Goal: Information Seeking & Learning: Learn about a topic

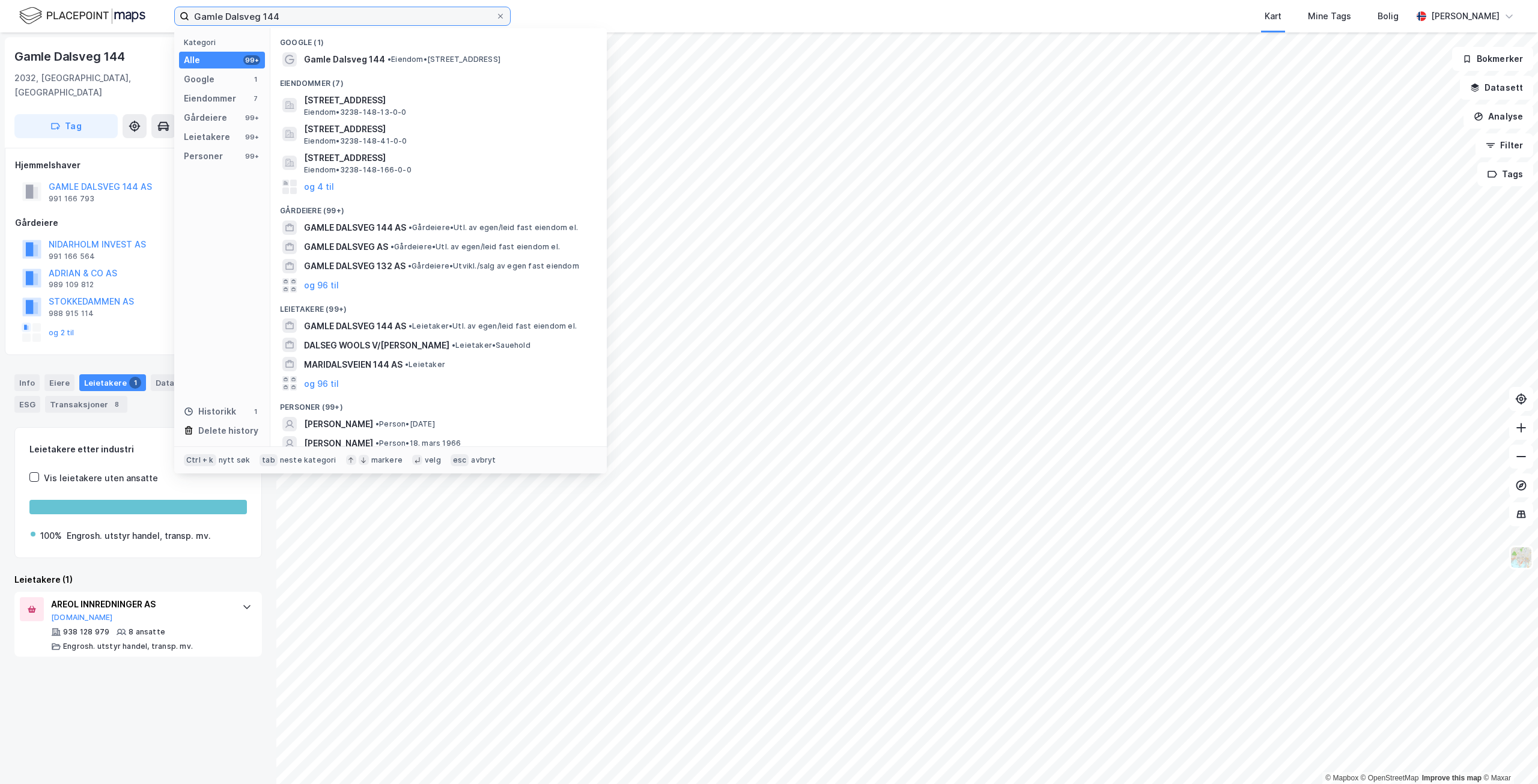
drag, startPoint x: 359, startPoint y: 17, endPoint x: 186, endPoint y: 10, distance: 173.1
click at [186, 10] on label "Gamle Dalsveg 144" at bounding box center [342, 16] width 336 height 19
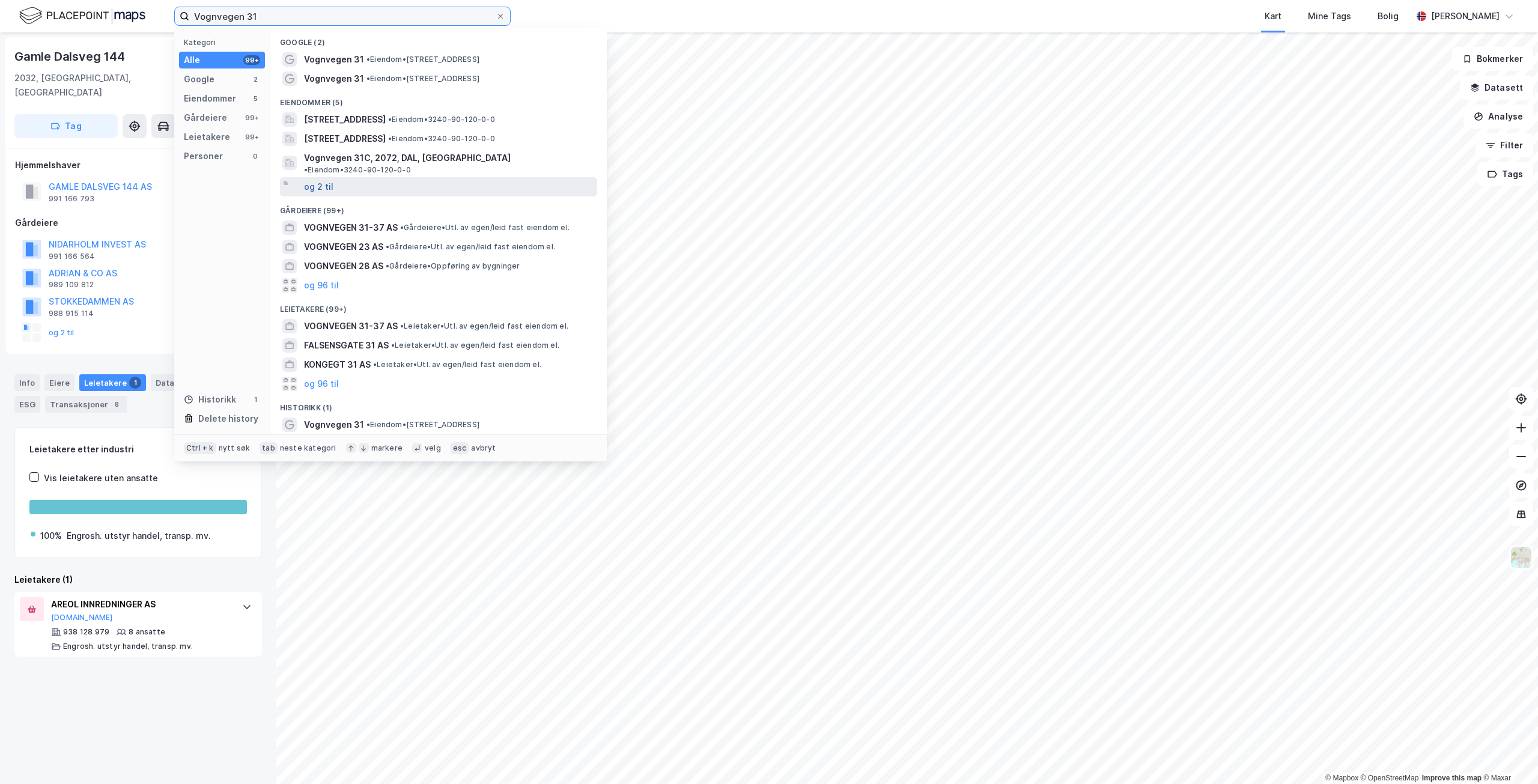
type input "Vognvegen 31"
click at [316, 180] on button "og 2 til" at bounding box center [319, 187] width 29 height 15
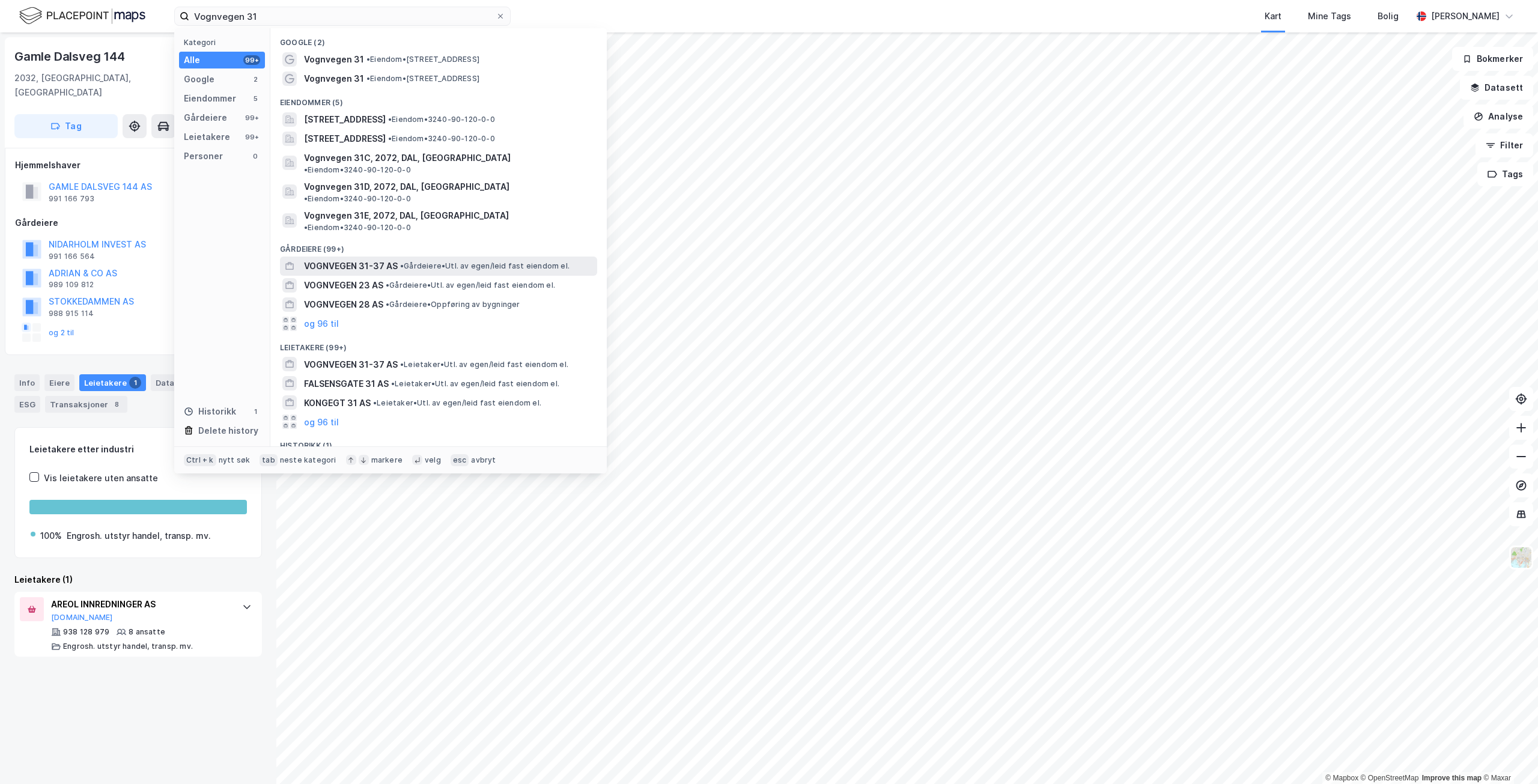
click at [502, 259] on div "VOGNVEGEN 31-37 AS • Gårdeiere • Utl. av egen/[PERSON_NAME] fast eiendom el." at bounding box center [449, 266] width 290 height 15
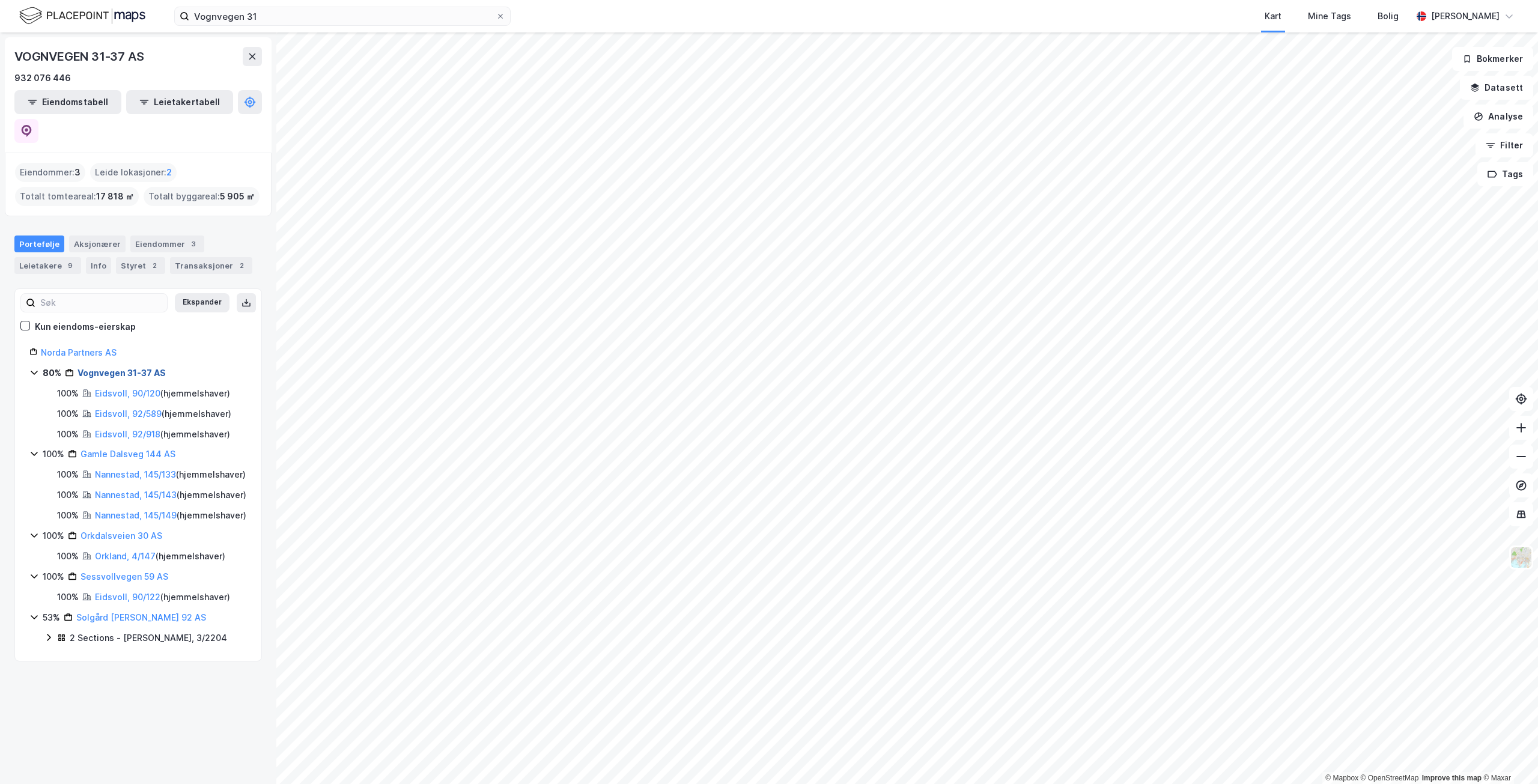
click at [144, 368] on link "Vognvegen 31-37 AS" at bounding box center [121, 373] width 88 height 10
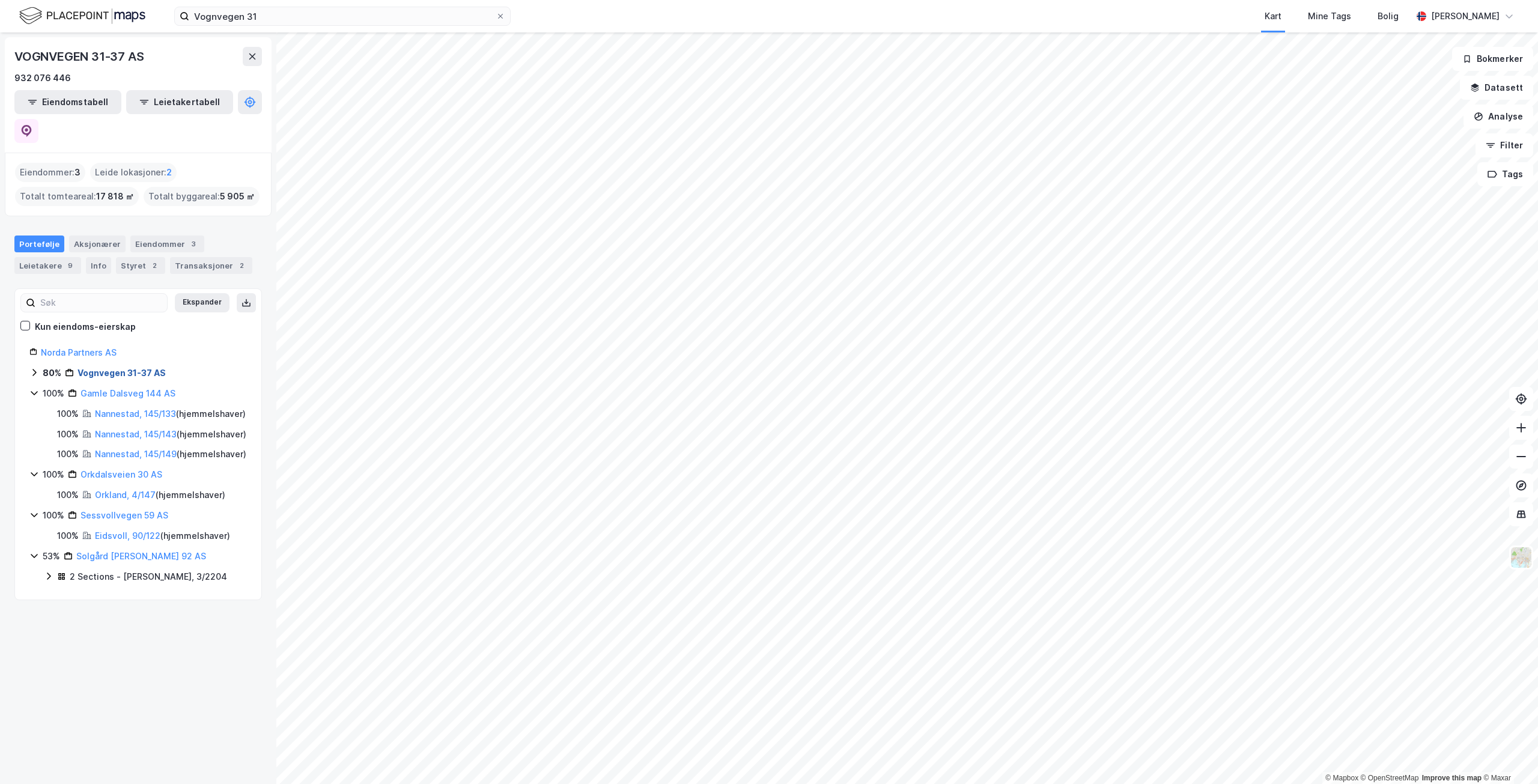
click at [144, 368] on link "Vognvegen 31-37 AS" at bounding box center [121, 373] width 88 height 10
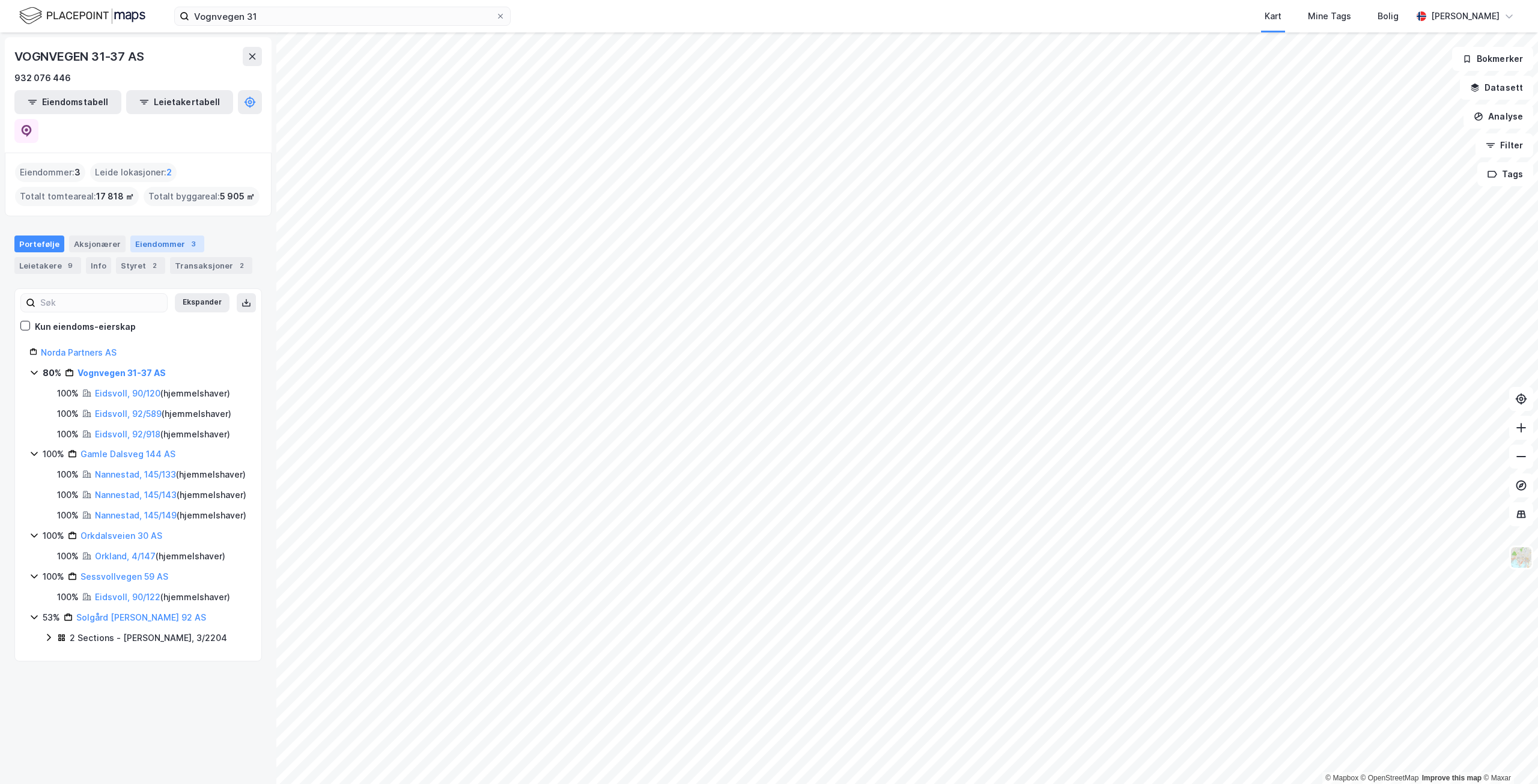
click at [181, 236] on div "Eiendommer 3" at bounding box center [168, 244] width 74 height 17
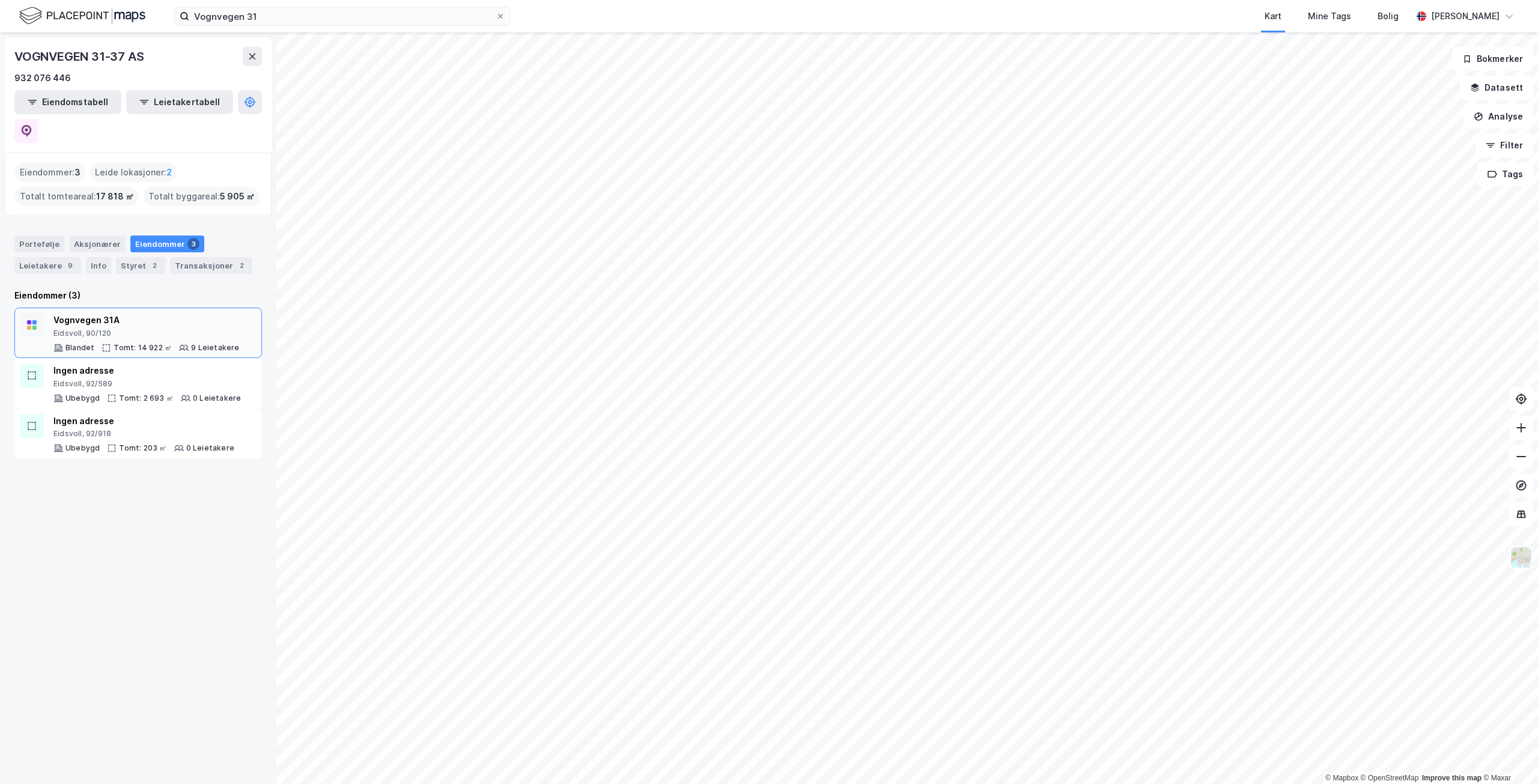
click at [121, 343] on div "Tomt: 14 922 ㎡" at bounding box center [143, 348] width 58 height 10
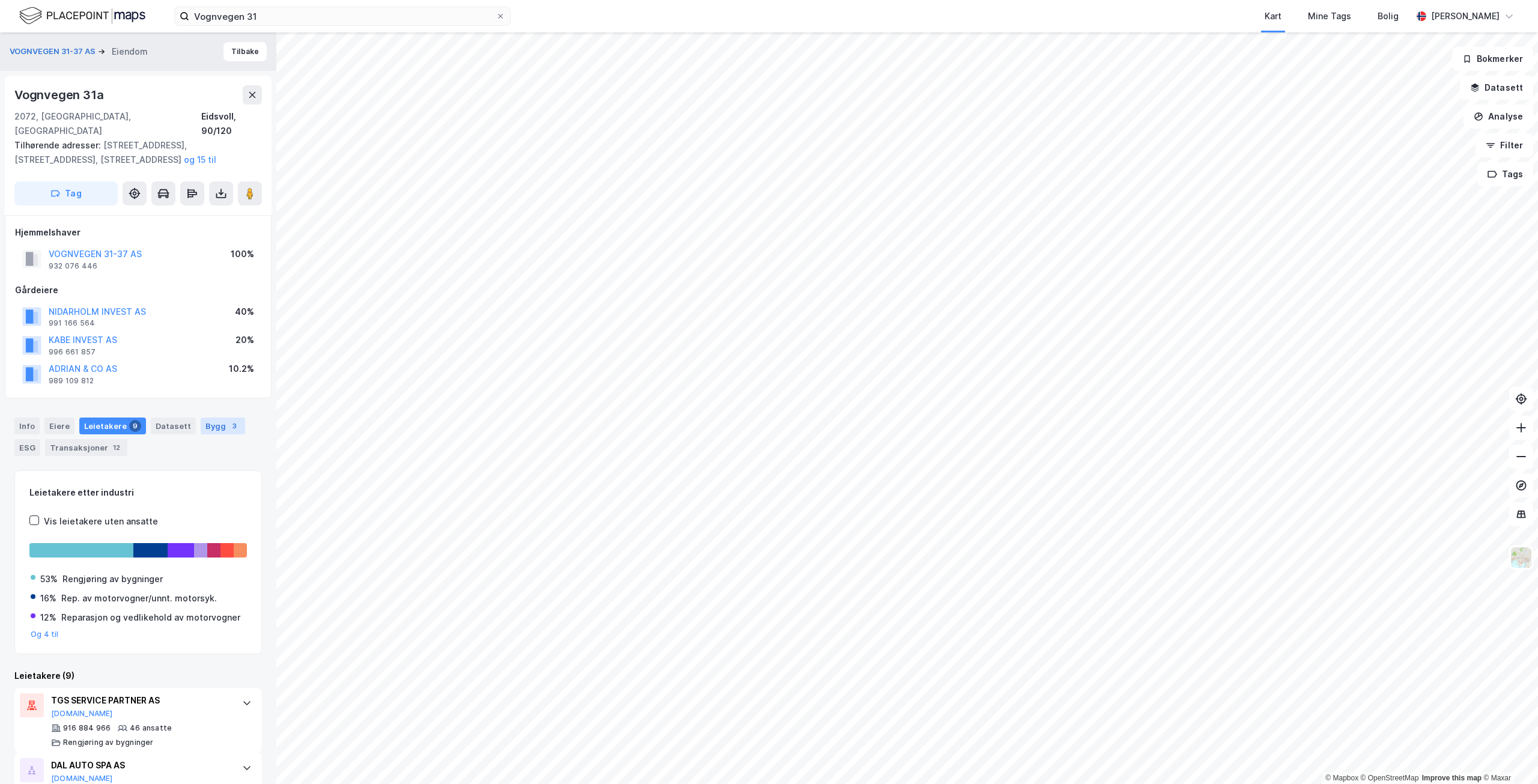
click at [206, 418] on div "Bygg 3" at bounding box center [223, 426] width 44 height 17
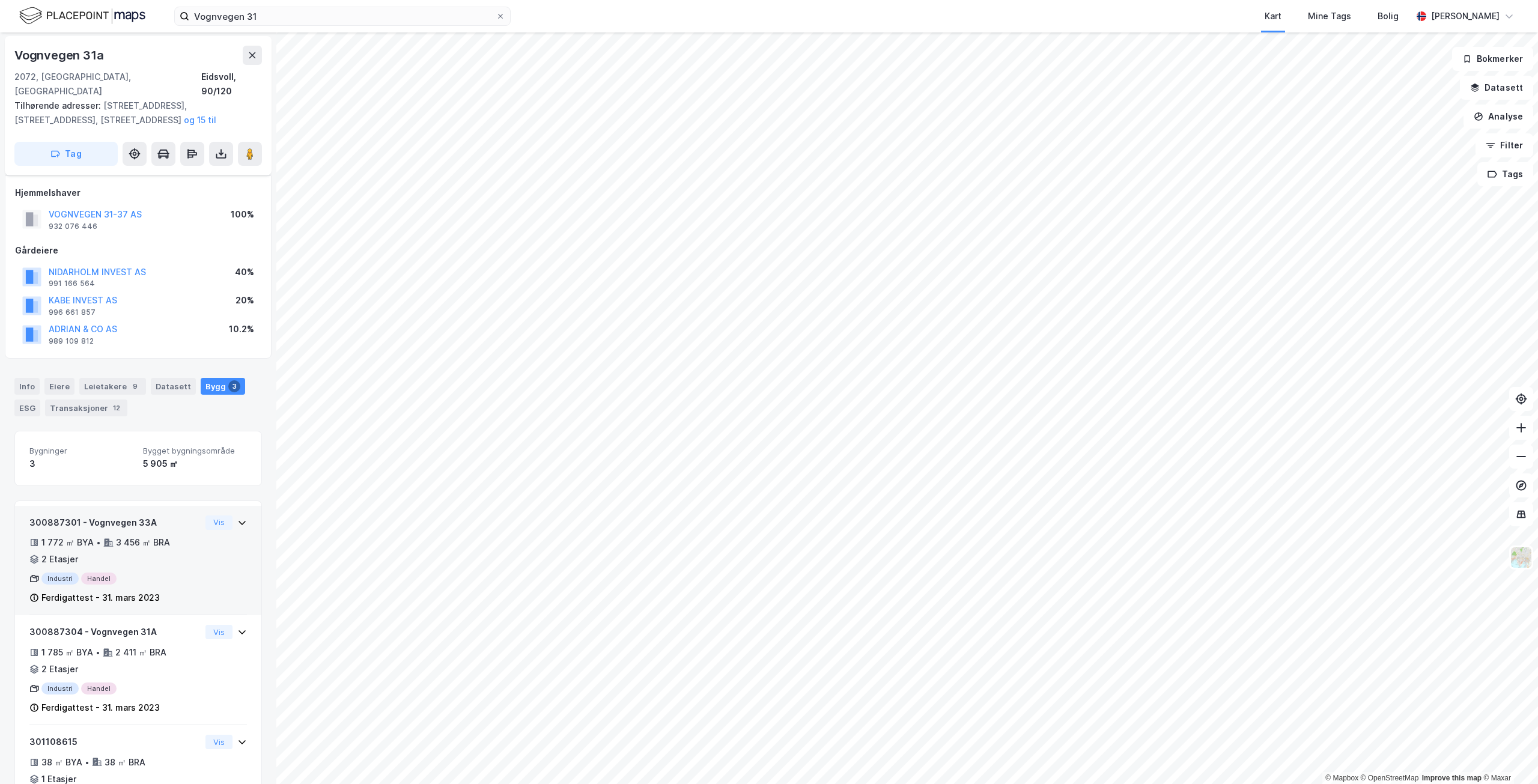
scroll to position [60, 0]
